Goal: Obtain resource: Download file/media

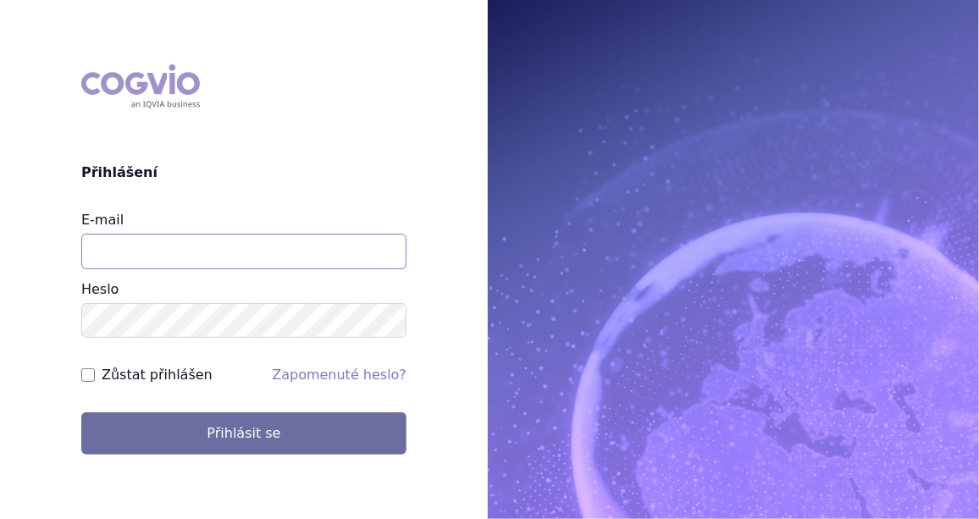
click at [154, 252] on input "E-mail" at bounding box center [243, 252] width 325 height 36
type input "[EMAIL_ADDRESS][PERSON_NAME][DOMAIN_NAME]"
click at [91, 374] on input "Zůstat přihlášen" at bounding box center [88, 375] width 14 height 14
checkbox input "true"
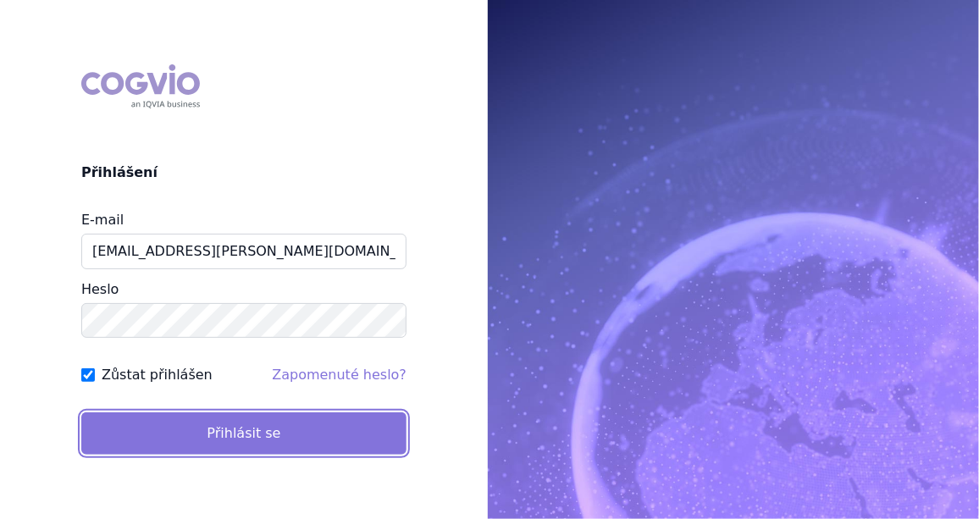
click at [207, 424] on button "Přihlásit se" at bounding box center [243, 434] width 325 height 42
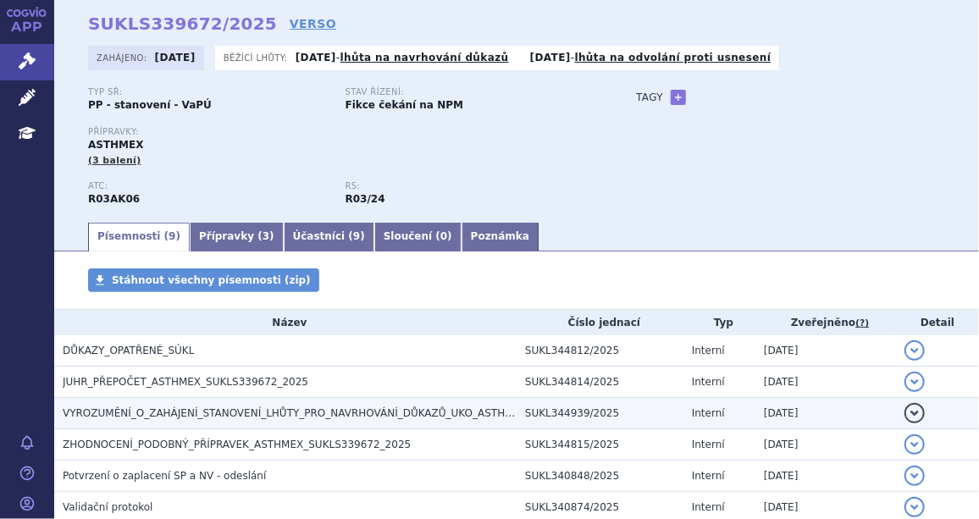
scroll to position [102, 0]
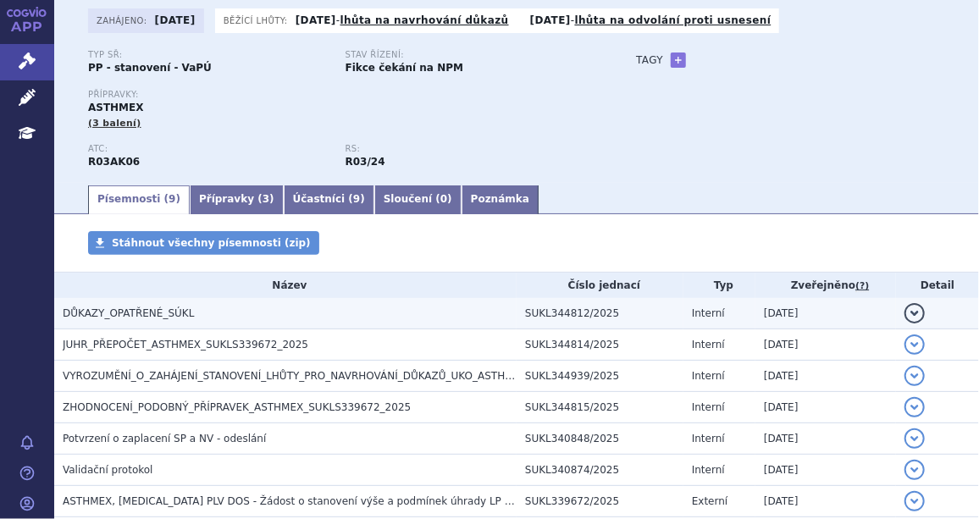
click at [169, 312] on span "DŮKAZY_OPATŘENÉ_SÚKL" at bounding box center [128, 313] width 131 height 12
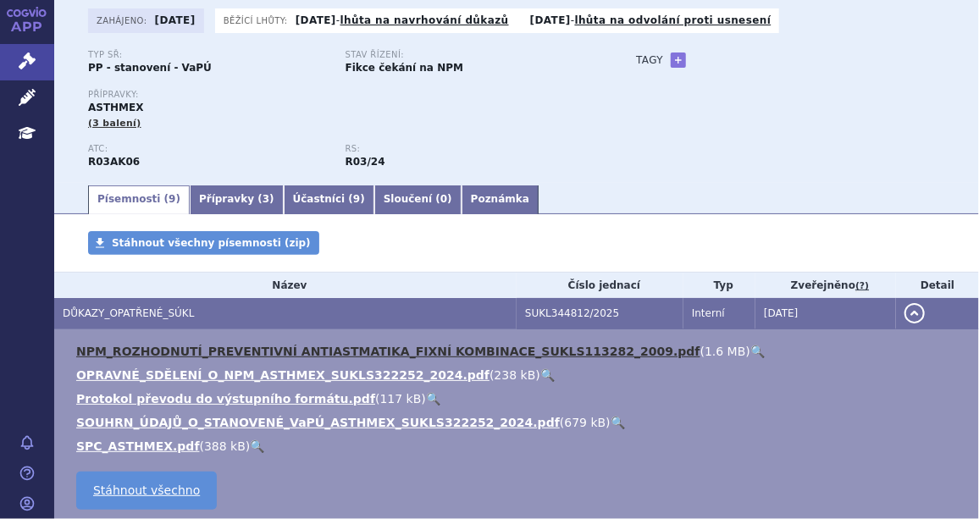
click at [156, 352] on link "NPM_ROZHODNUTÍ_PREVENTIVNÍ ANTIASTMATIKA_FIXNÍ KOMBINACE_SUKLS113282_2009.pdf" at bounding box center [388, 352] width 624 height 14
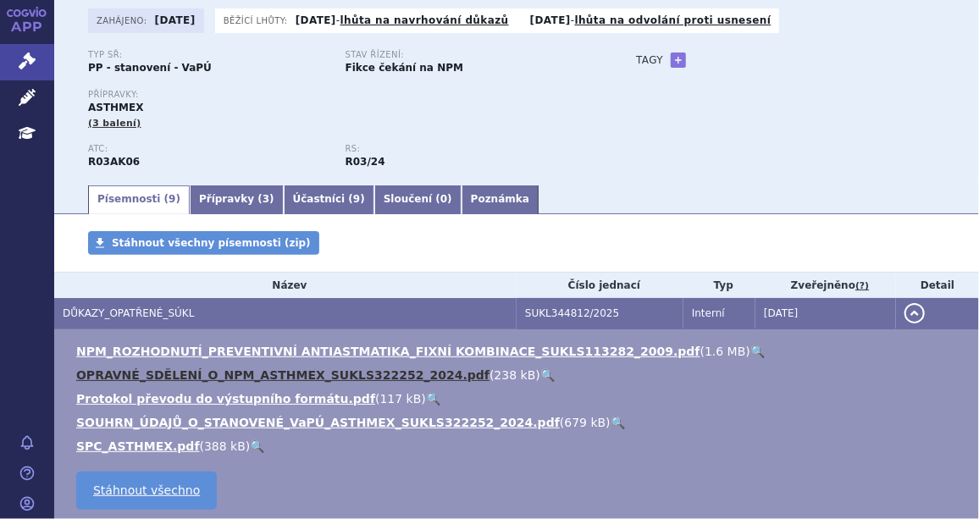
click at [148, 374] on link "OPRAVNÉ_SDĚLENÍ_O_NPM_ASTHMEX_SUKLS322252_2024.pdf" at bounding box center [282, 375] width 413 height 14
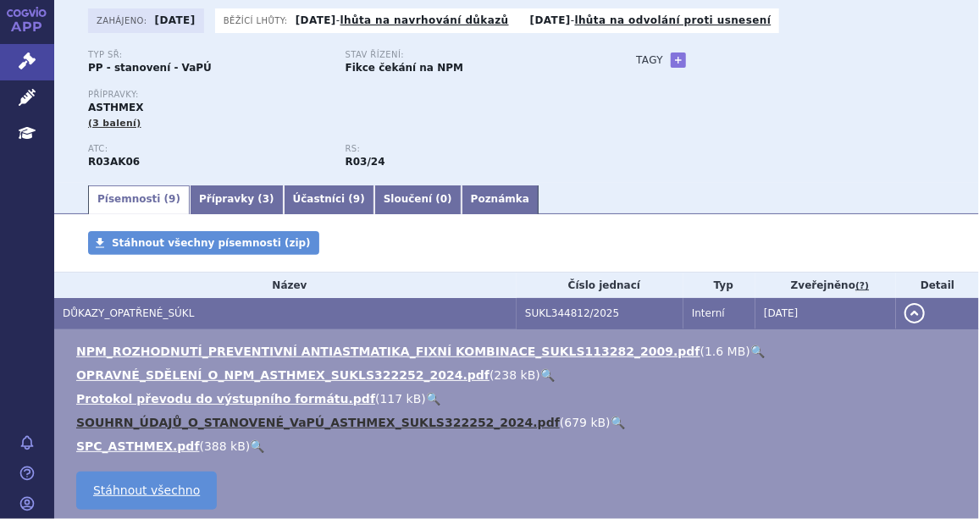
click at [149, 424] on link "SOUHRN_ÚDAJŮ_O_STANOVENÉ_VaPÚ_ASTHMEX_SUKLS322252_2024.pdf" at bounding box center [318, 423] width 484 height 14
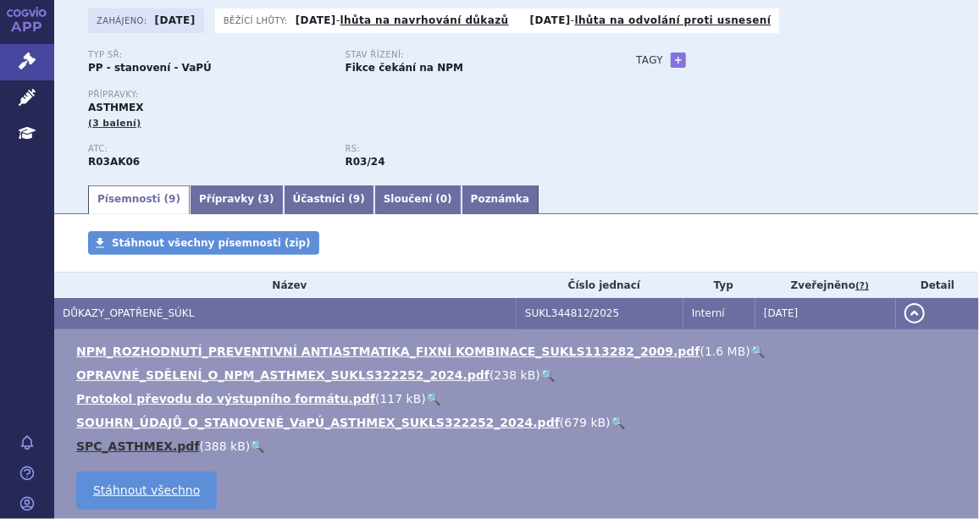
click at [137, 448] on link "SPC_ASTHMEX.pdf" at bounding box center [138, 447] width 124 height 14
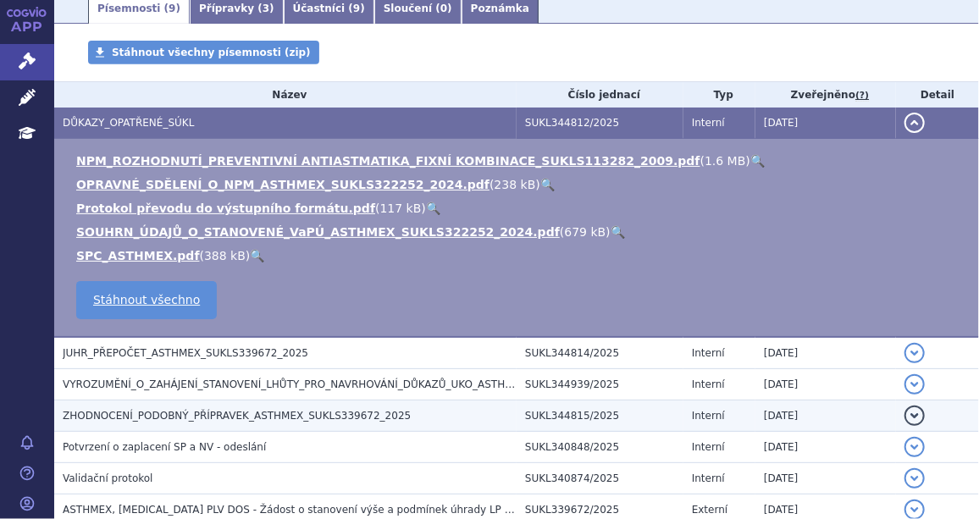
scroll to position [307, 0]
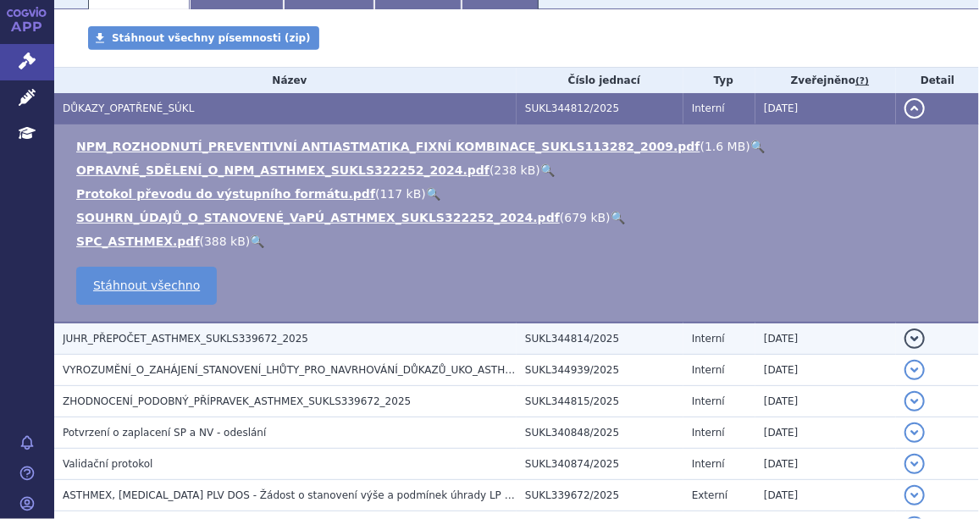
click at [166, 336] on span "JUHR_PŘEPOČET_ASTHMEX_SUKLS339672_2025" at bounding box center [186, 339] width 246 height 12
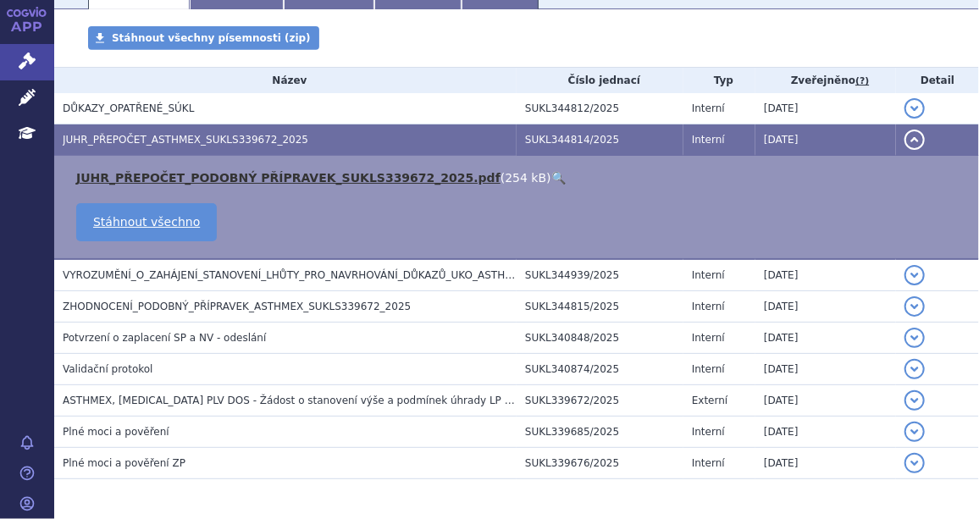
click at [169, 175] on link "JUHR_PŘEPOČET_PODOBNÝ PŘÍPRAVEK_SUKLS339672_2025.pdf" at bounding box center [288, 178] width 424 height 14
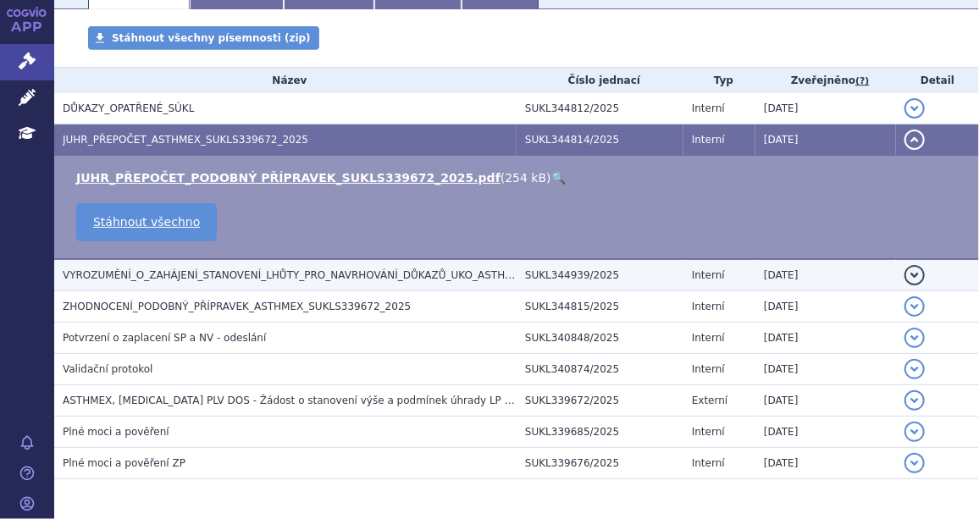
click at [157, 272] on span "VYROZUMĚNÍ_O_ZAHÁJENÍ_STANOVENÍ_LHŮTY_PRO_NAVRHOVÁNÍ_DŮKAZŮ_UKO_ASTHMEX_SUKLS33…" at bounding box center [349, 275] width 572 height 12
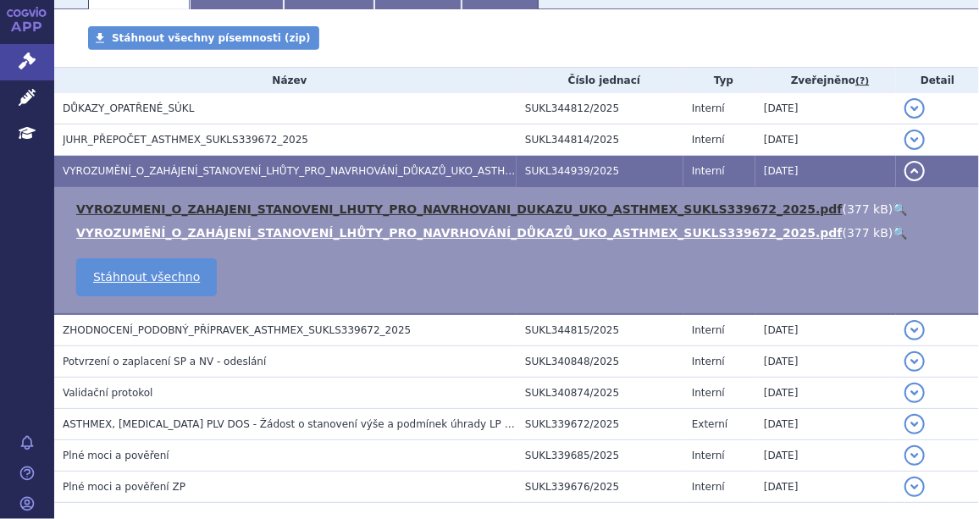
click at [175, 216] on link "VYROZUMENI_O_ZAHAJENI_STANOVENI_LHUTY_PRO_NAVRHOVANI_DUKAZU_UKO_ASTHMEX_SUKLS33…" at bounding box center [459, 209] width 767 height 14
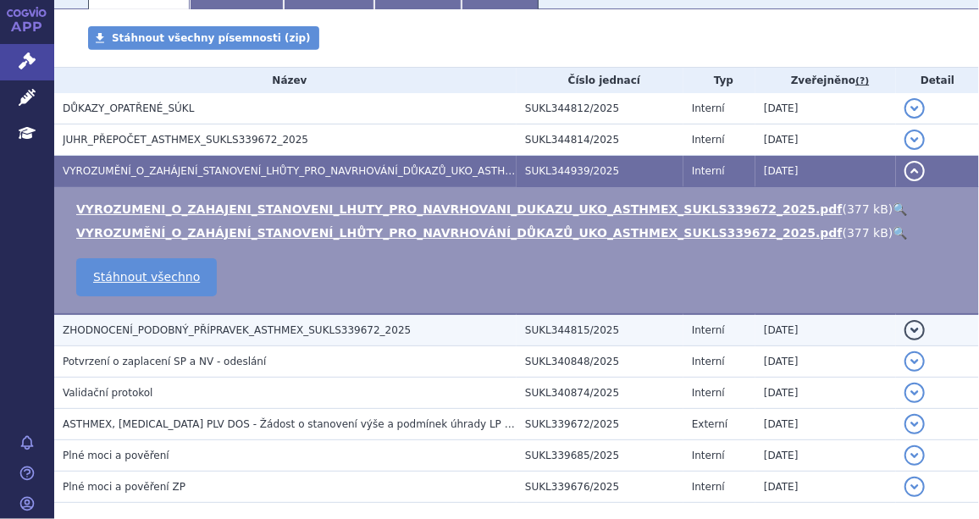
click at [161, 336] on span "ZHODNOCENÍ_PODOBNÝ_PŘÍPRAVEK_ASTHMEX_SUKLS339672_2025" at bounding box center [237, 330] width 348 height 12
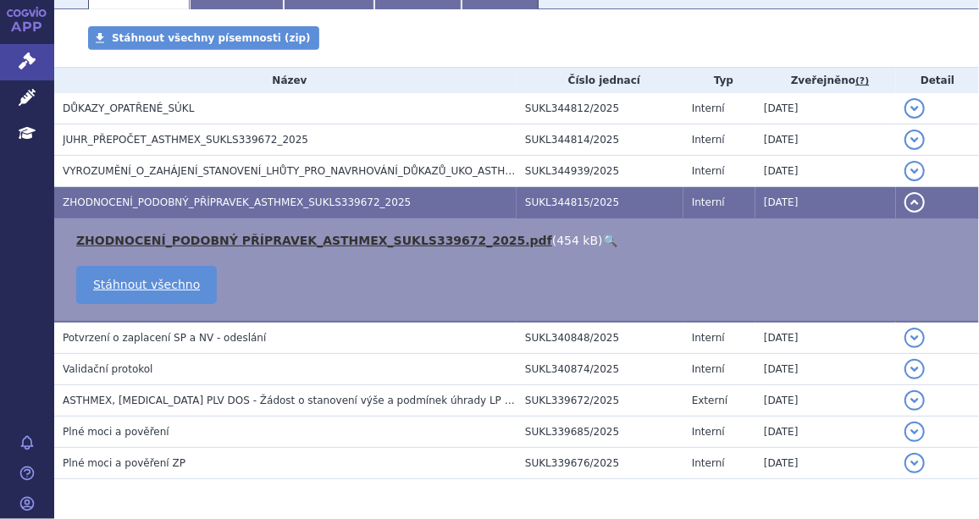
click at [178, 240] on link "ZHODNOCENÍ_PODOBNÝ PŘÍPRAVEK_ASTHMEX_SUKLS339672_2025.pdf" at bounding box center [314, 241] width 476 height 14
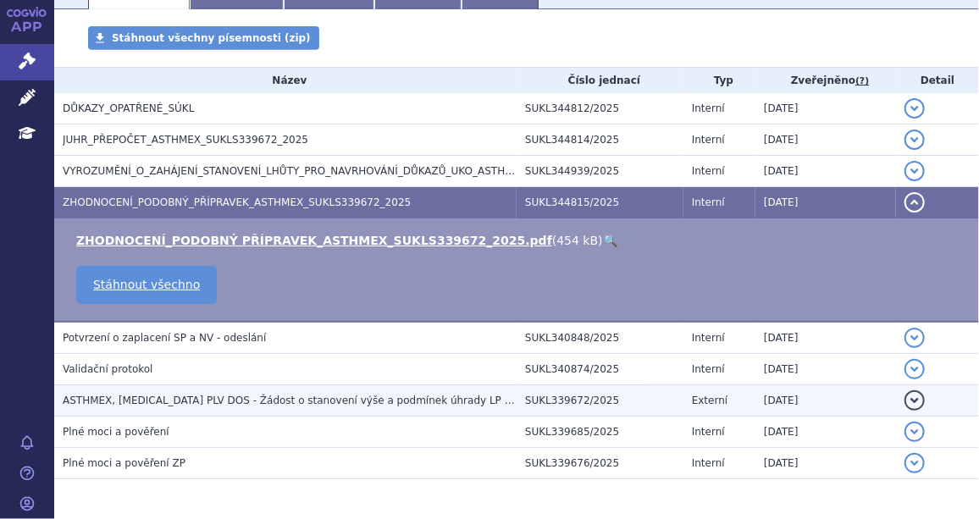
click at [160, 402] on span "ASTHMEX, INH PLV DOS - Žádost o stanovení výše a podmínek úhrady LP (PP)" at bounding box center [294, 401] width 463 height 12
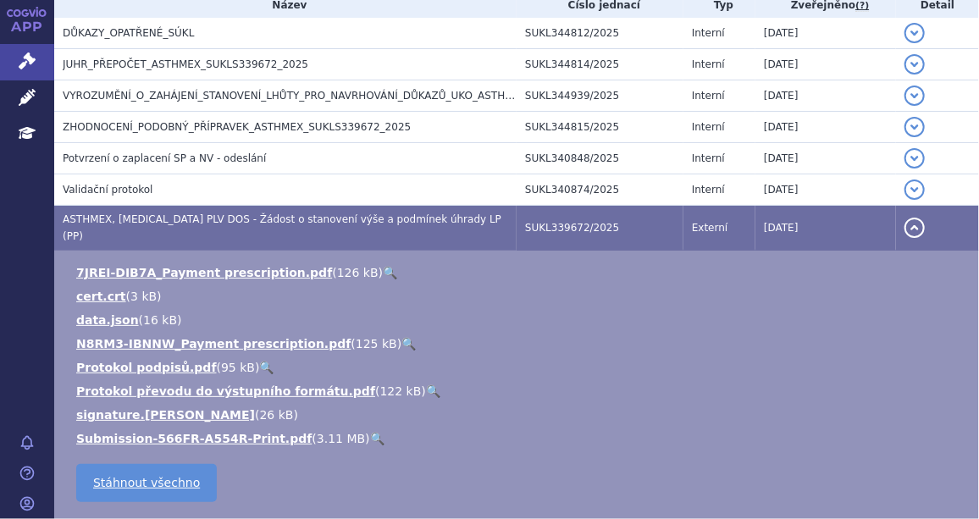
scroll to position [385, 0]
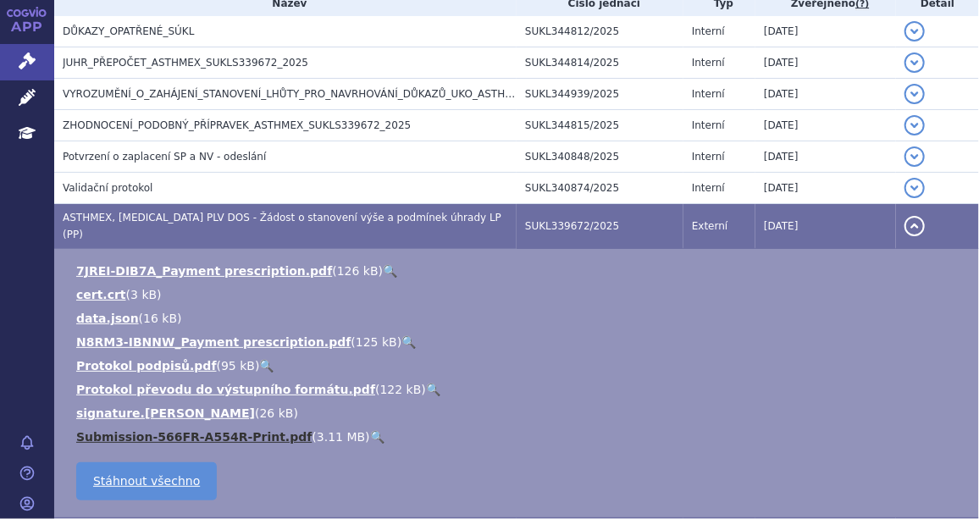
click at [198, 430] on link "Submission-566FR-A554R-Print.pdf" at bounding box center [193, 437] width 235 height 14
